Goal: Navigation & Orientation: Find specific page/section

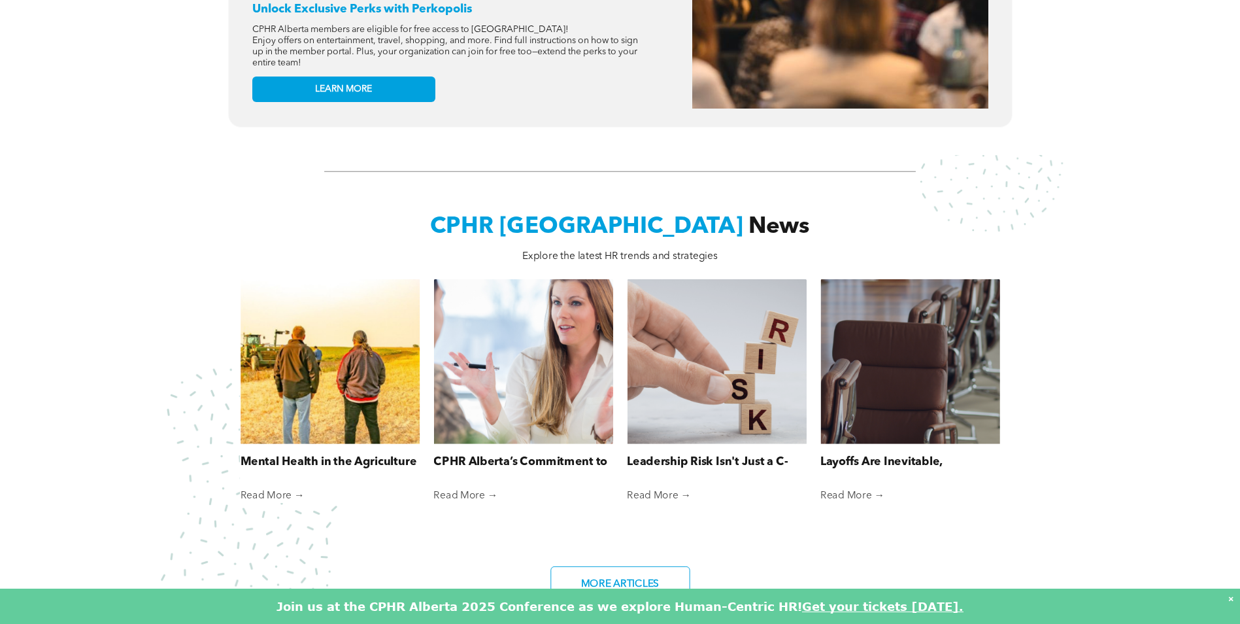
scroll to position [915, 0]
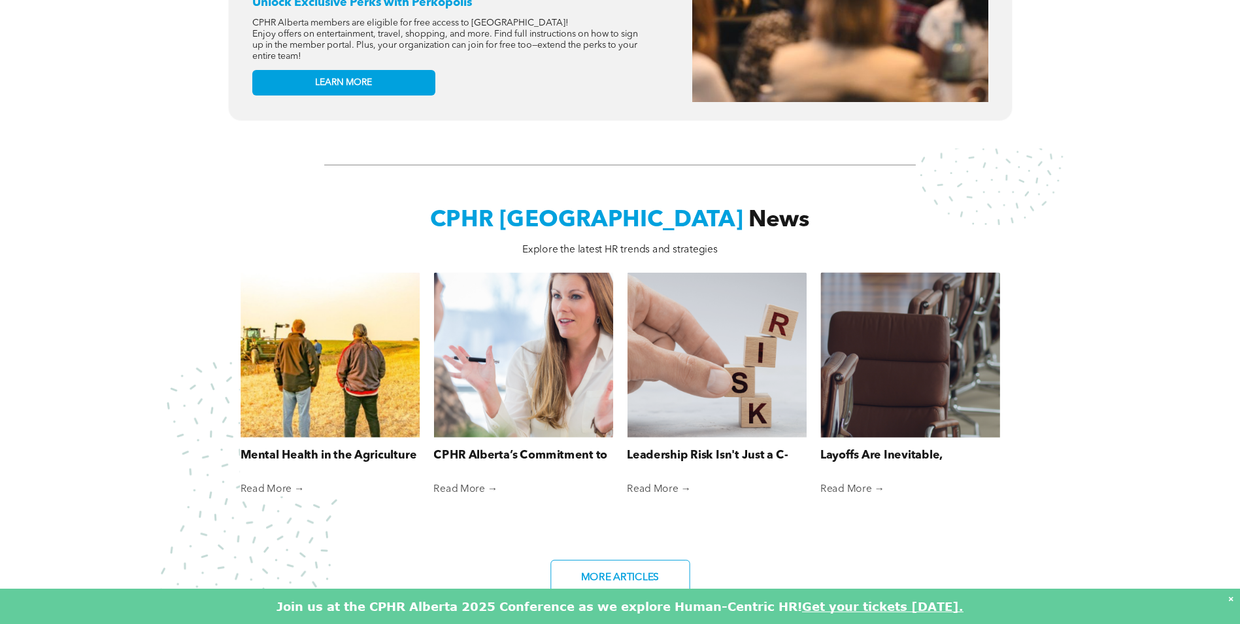
click at [865, 483] on link "Read More →" at bounding box center [910, 489] width 179 height 12
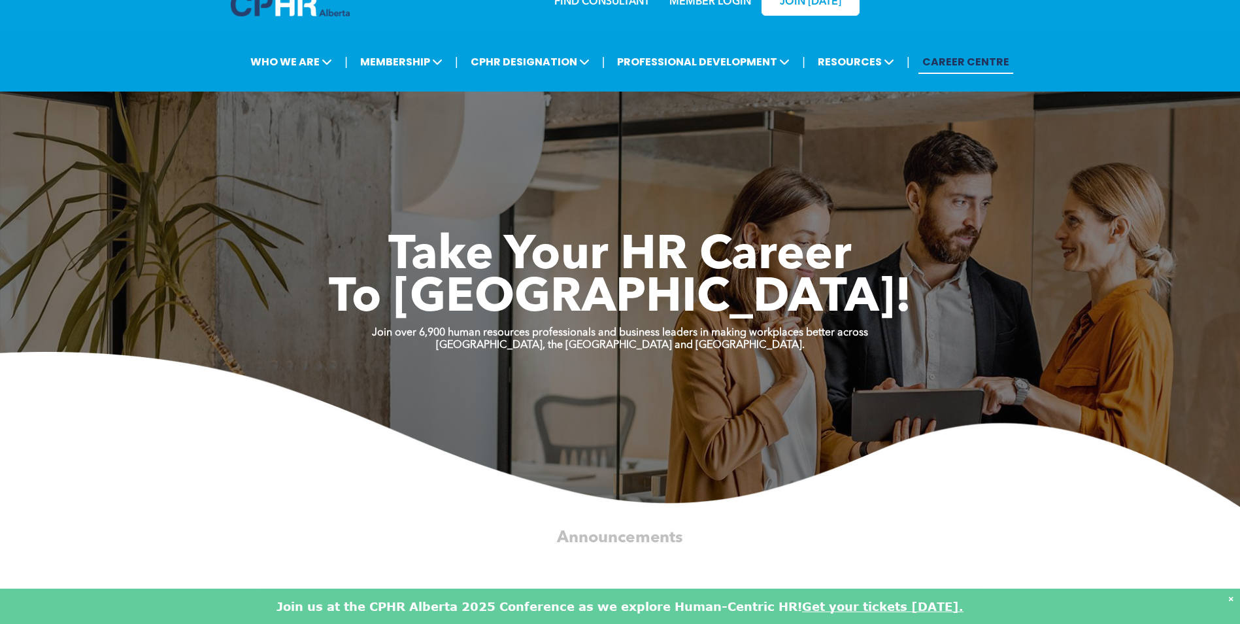
scroll to position [0, 0]
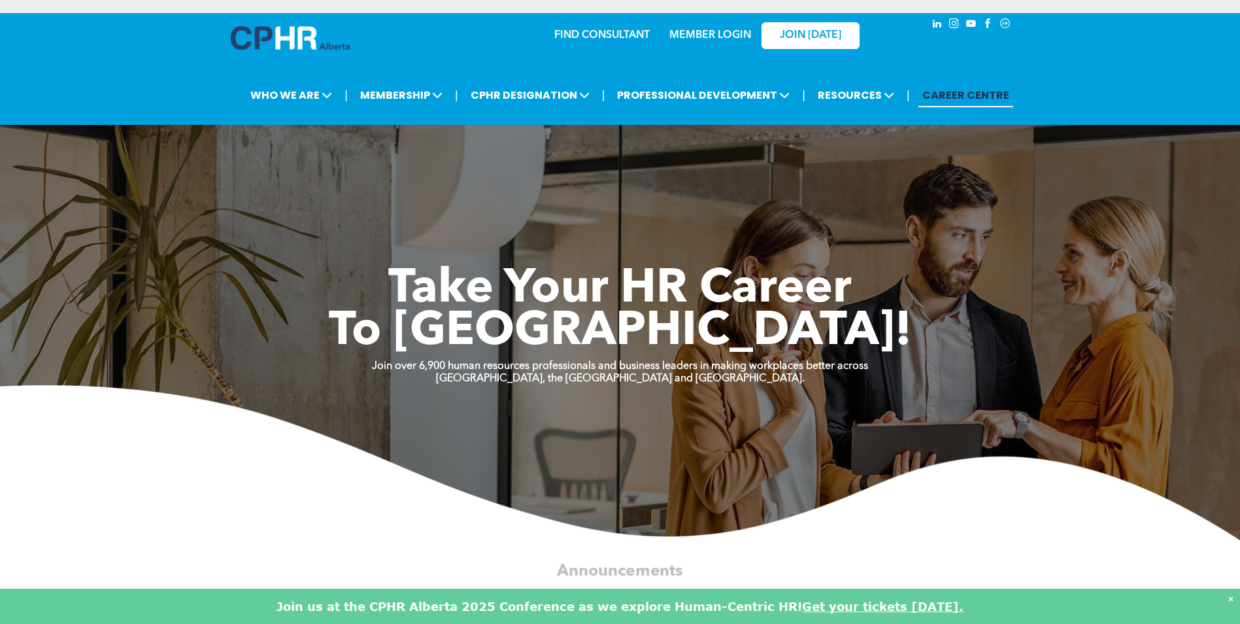
click at [986, 90] on link "CAREER CENTRE" at bounding box center [966, 95] width 95 height 24
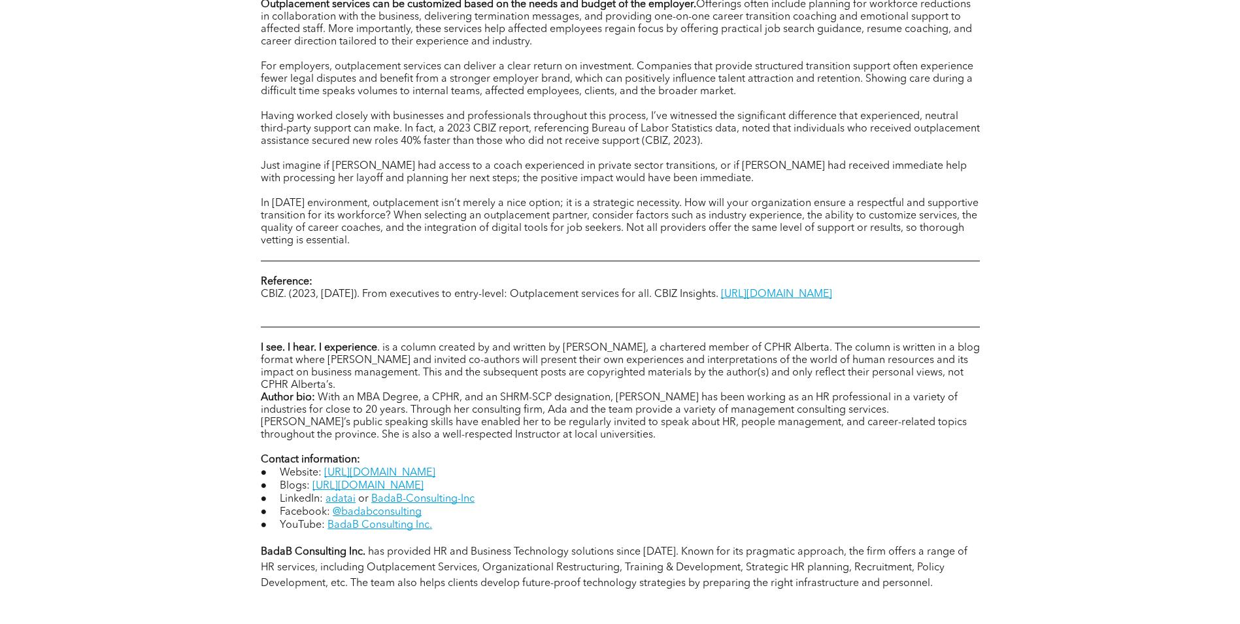
scroll to position [981, 0]
